Goal: Information Seeking & Learning: Learn about a topic

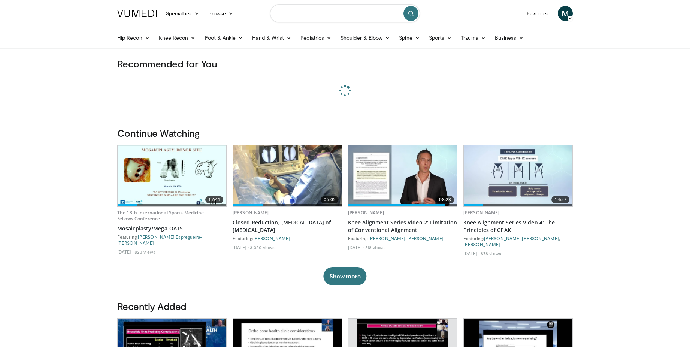
click at [320, 14] on input "Search topics, interventions" at bounding box center [345, 13] width 150 height 18
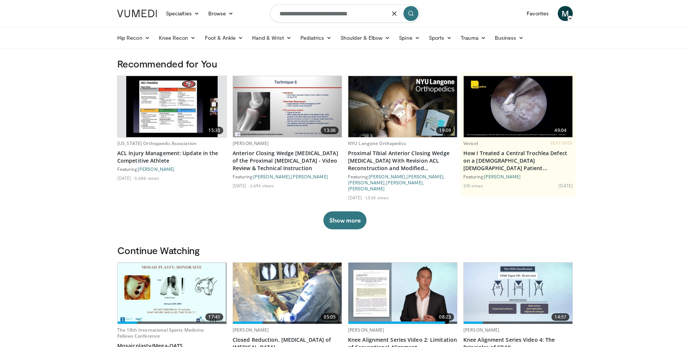
type input "**********"
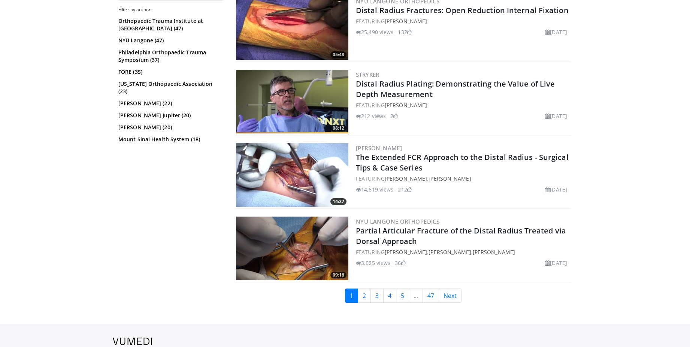
scroll to position [1820, 0]
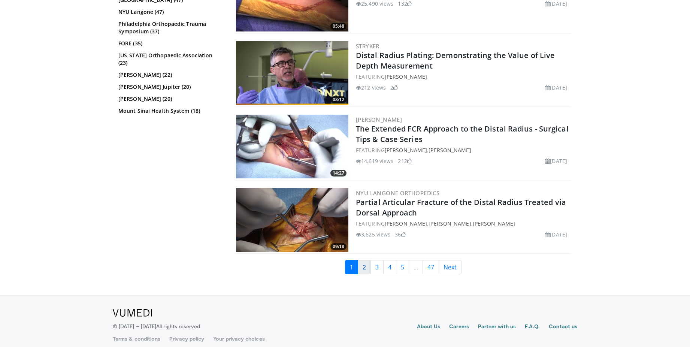
click at [358, 260] on link "2" at bounding box center [364, 267] width 13 height 14
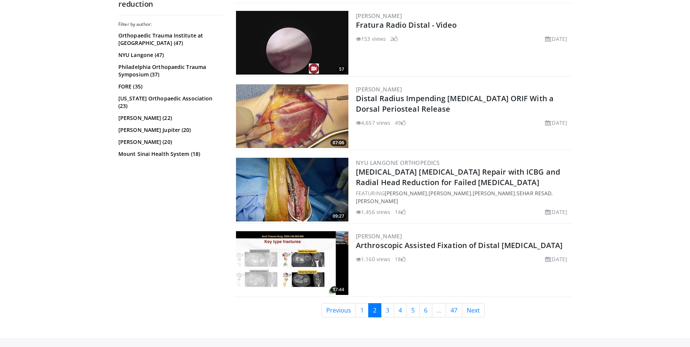
scroll to position [1771, 0]
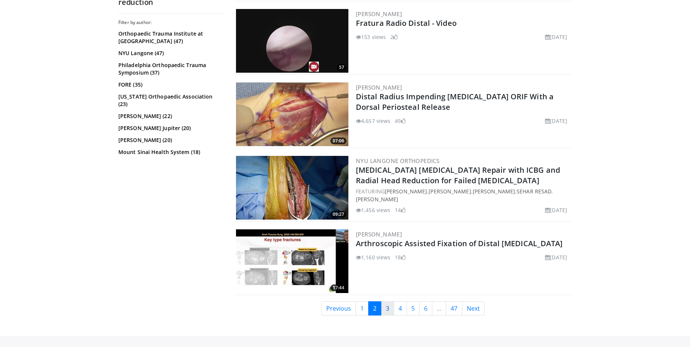
click at [388, 301] on link "3" at bounding box center [387, 308] width 13 height 14
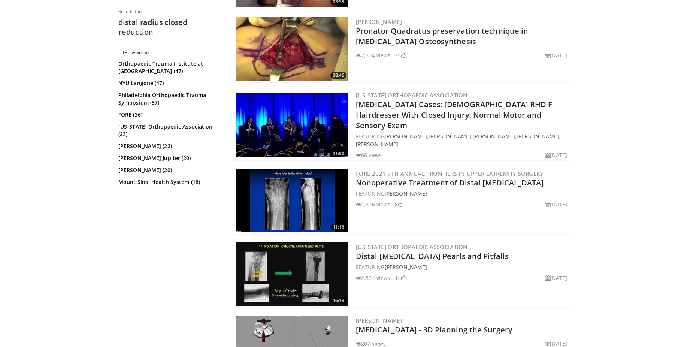
scroll to position [1317, 0]
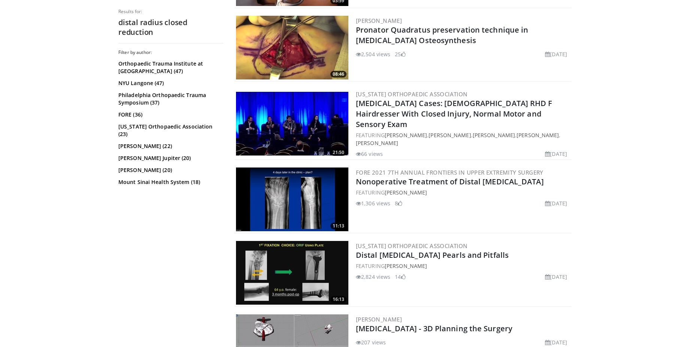
click at [332, 195] on img at bounding box center [292, 199] width 112 height 64
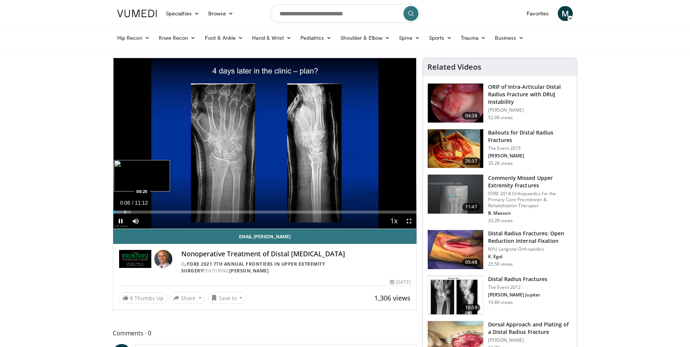
click at [125, 211] on div "Progress Bar" at bounding box center [125, 211] width 1 height 3
click at [140, 212] on div "Progress Bar" at bounding box center [140, 211] width 1 height 3
click at [152, 211] on div "Progress Bar" at bounding box center [152, 211] width 1 height 3
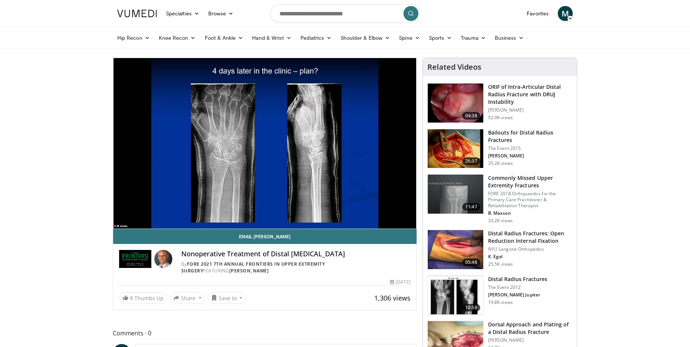
click at [165, 211] on div "10 seconds Tap to unmute" at bounding box center [264, 143] width 303 height 170
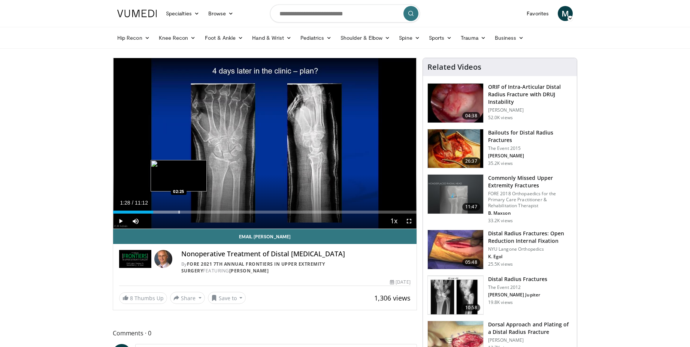
click at [179, 211] on div "Progress Bar" at bounding box center [179, 211] width 1 height 3
click at [199, 212] on div "Progress Bar" at bounding box center [199, 211] width 1 height 3
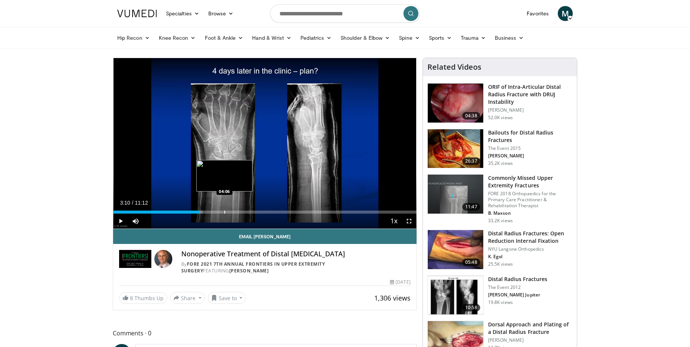
click at [225, 211] on div "Progress Bar" at bounding box center [224, 211] width 1 height 3
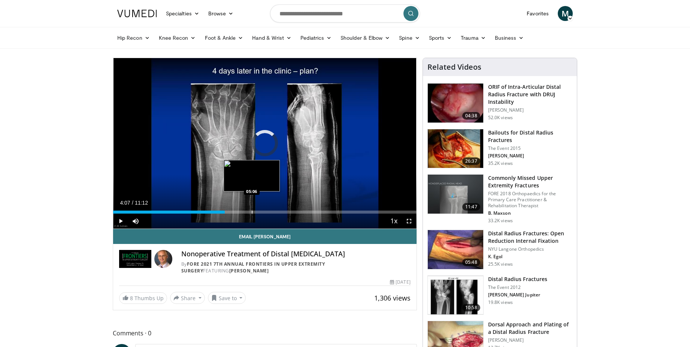
click at [252, 210] on div "Progress Bar" at bounding box center [252, 211] width 1 height 3
click at [272, 210] on div "Progress Bar" at bounding box center [272, 211] width 1 height 3
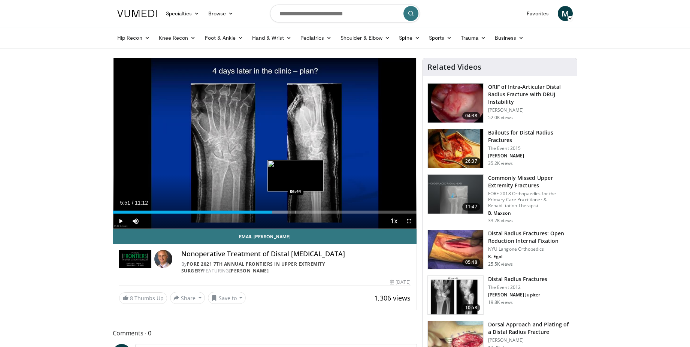
click at [295, 211] on div "Progress Bar" at bounding box center [295, 211] width 1 height 3
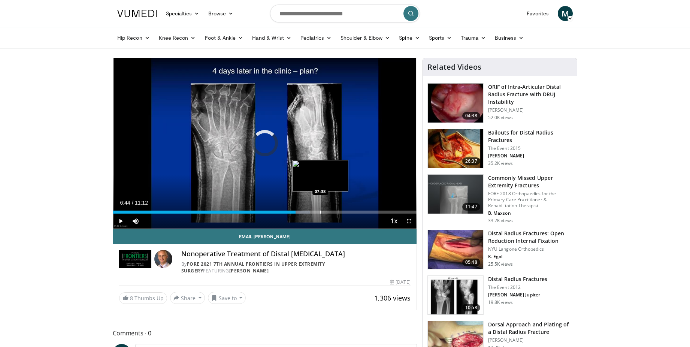
click at [320, 212] on div "Progress Bar" at bounding box center [320, 211] width 1 height 3
